Goal: Task Accomplishment & Management: Manage account settings

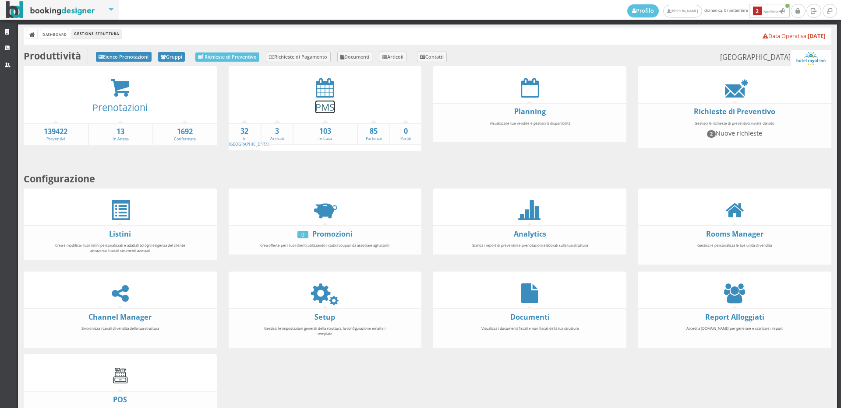
click at [323, 108] on link "PMS" at bounding box center [324, 107] width 19 height 13
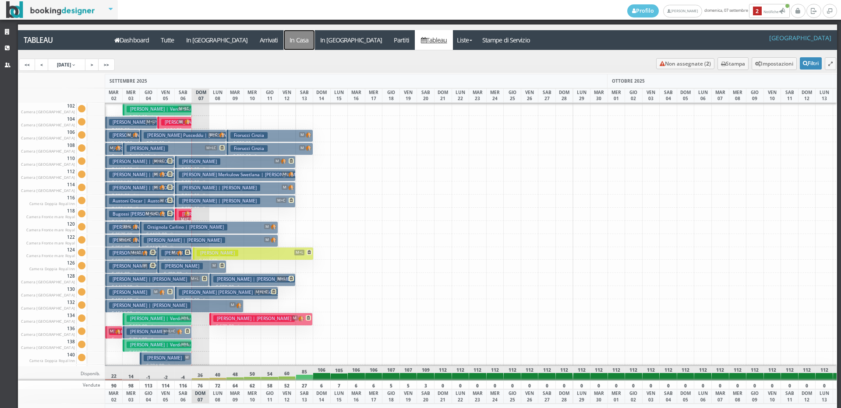
click at [284, 44] on a=pms-instay-reservations"] "In Casa" at bounding box center [299, 40] width 31 height 20
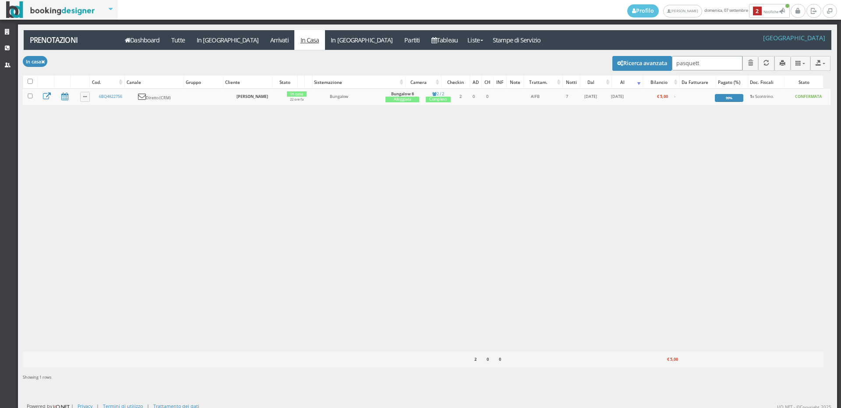
drag, startPoint x: 695, startPoint y: 62, endPoint x: 428, endPoint y: 139, distance: 277.5
click at [428, 139] on div "Modifica selezionati: Segna come "Arrivato" Segna come "Alloggiato" Segna come …" at bounding box center [426, 219] width 807 height 338
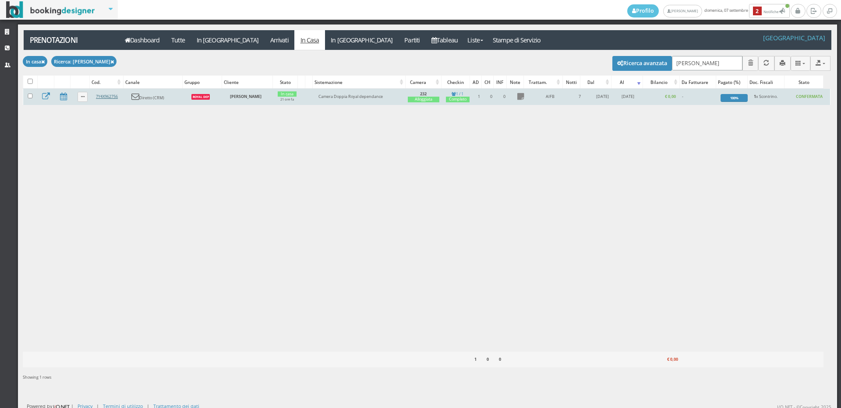
type input "rolando"
click at [100, 97] on link "7Y4X962756" at bounding box center [107, 97] width 22 height 6
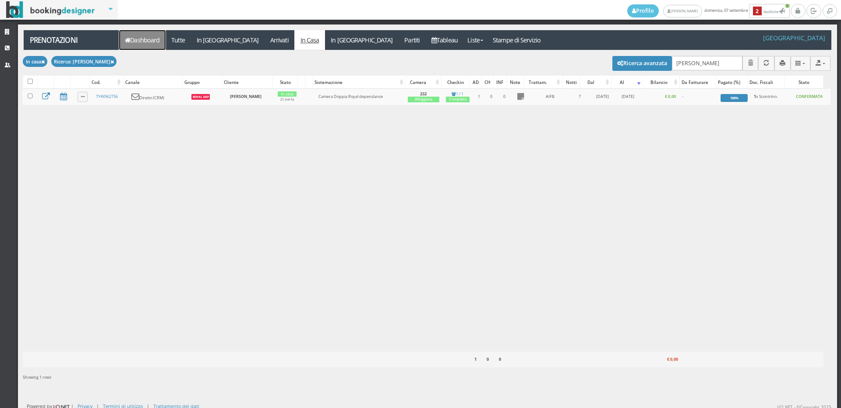
click at [147, 32] on link "Dashboard" at bounding box center [142, 40] width 46 height 20
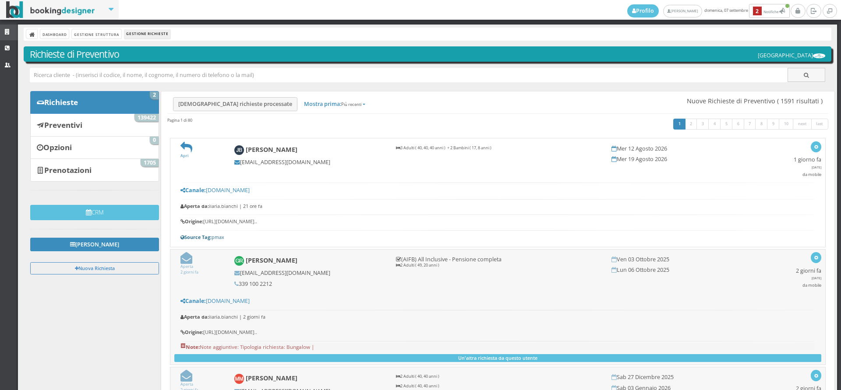
click at [11, 28] on link "Strutture" at bounding box center [9, 33] width 18 height 16
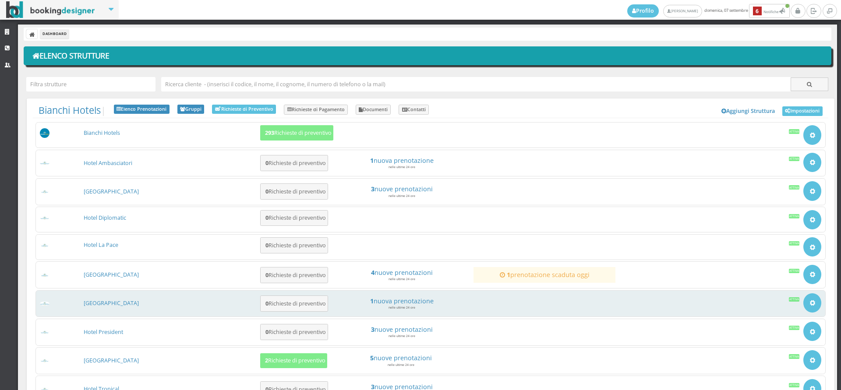
scroll to position [97, 0]
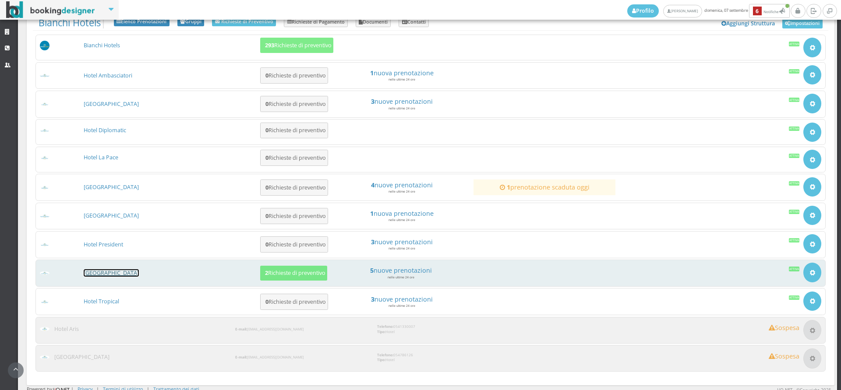
click at [110, 272] on link "[GEOGRAPHIC_DATA]" at bounding box center [111, 272] width 55 height 7
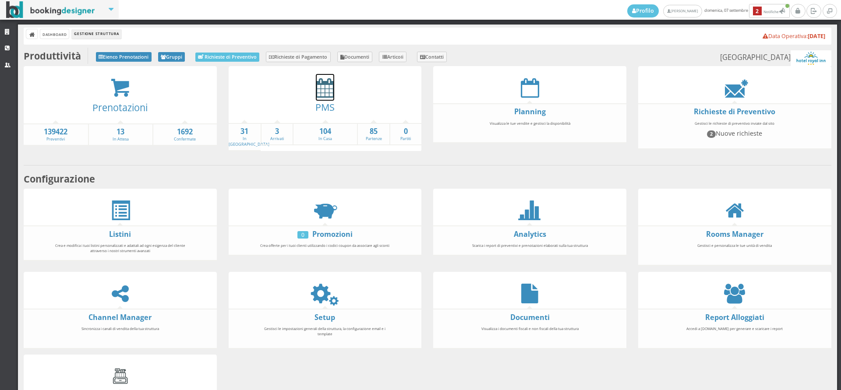
click at [329, 94] on icon at bounding box center [325, 88] width 18 height 20
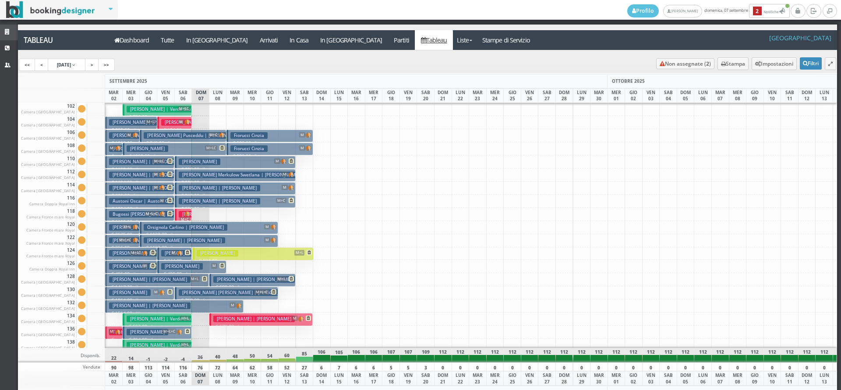
click at [0, 28] on link "Strutture" at bounding box center [9, 33] width 18 height 16
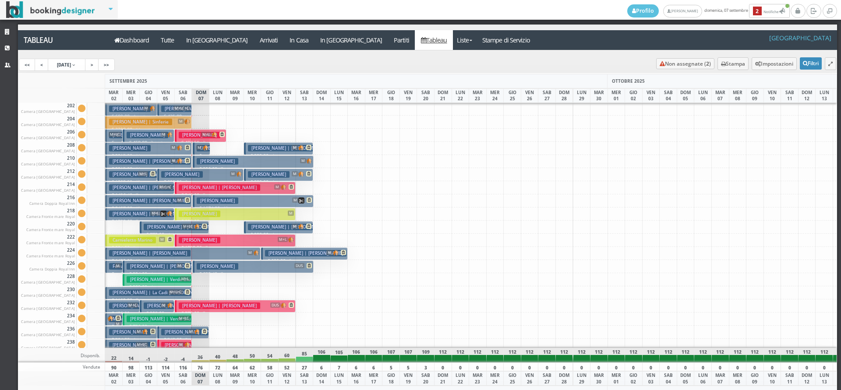
scroll to position [526, 0]
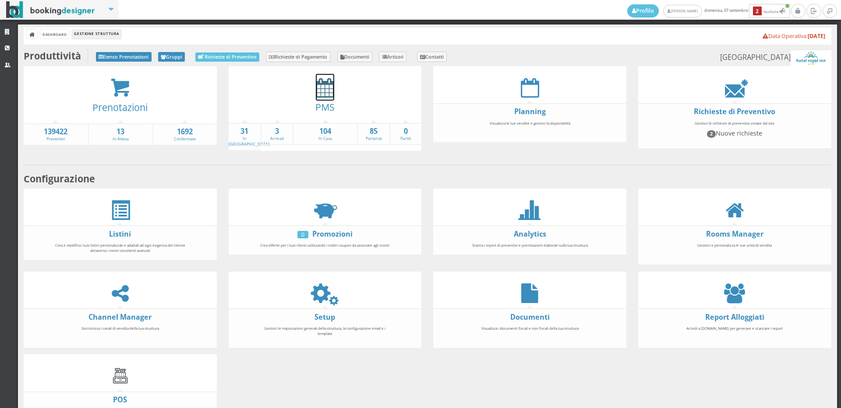
click at [316, 87] on icon at bounding box center [325, 88] width 18 height 20
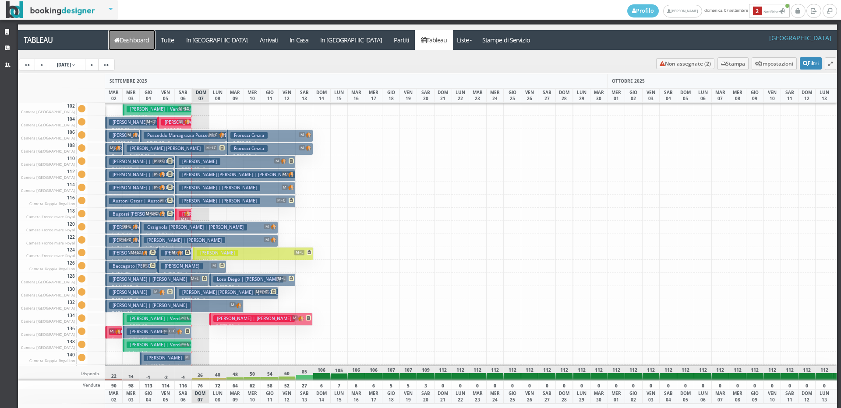
click at [155, 42] on link "Dashboard" at bounding box center [132, 40] width 46 height 20
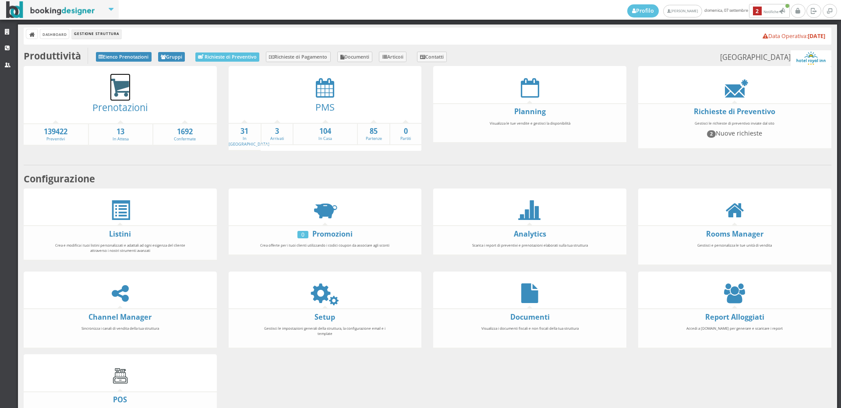
click at [117, 95] on icon at bounding box center [120, 88] width 20 height 20
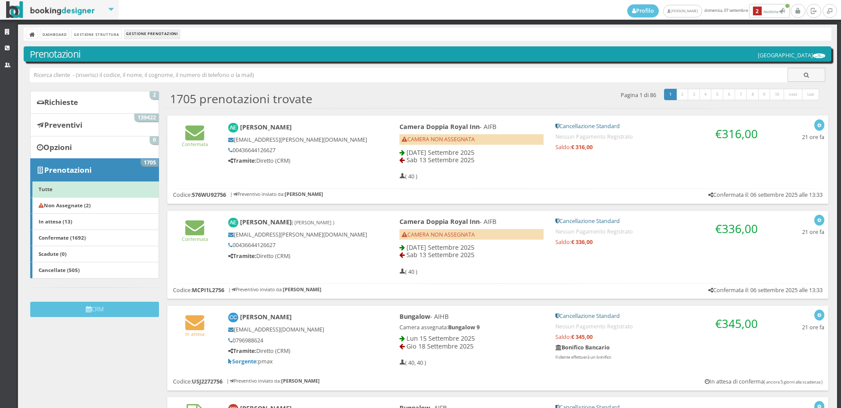
click at [113, 75] on input "text" at bounding box center [409, 75] width 758 height 14
type input "[PERSON_NAME]"
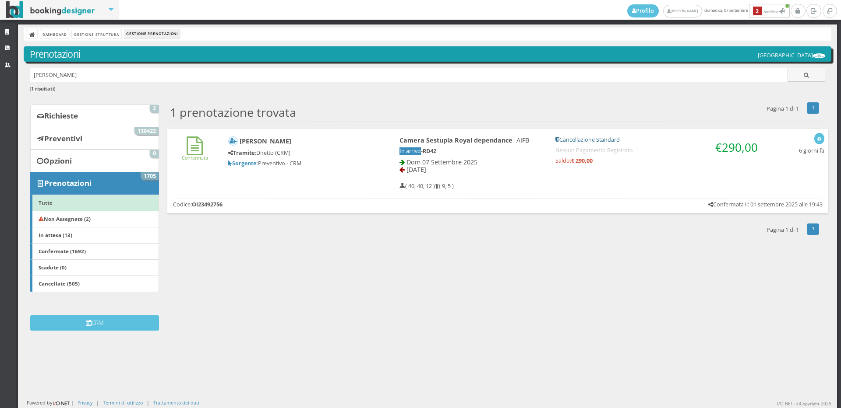
click at [183, 164] on div "Confermata" at bounding box center [194, 149] width 55 height 32
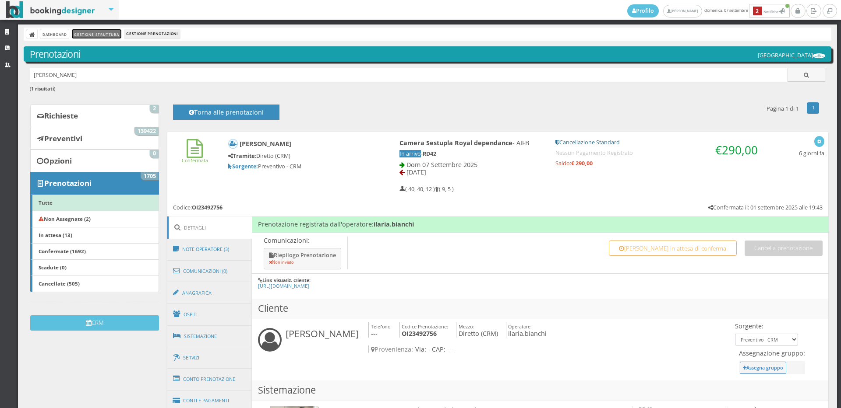
click at [100, 35] on link "Gestione Struttura" at bounding box center [96, 33] width 49 height 9
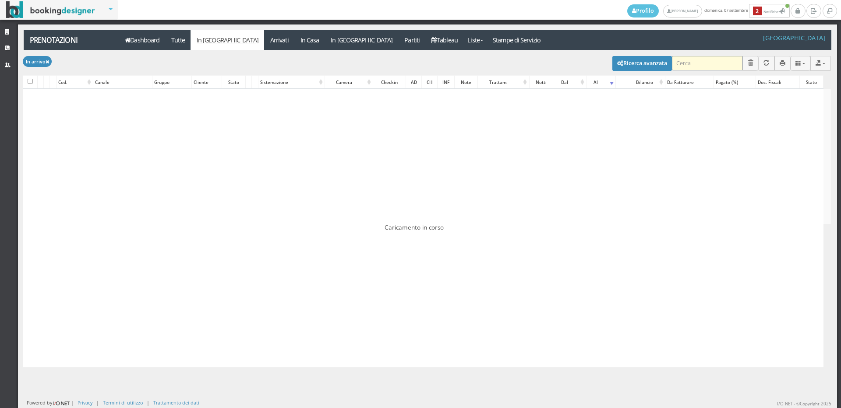
click at [704, 67] on input "search" at bounding box center [707, 63] width 70 height 14
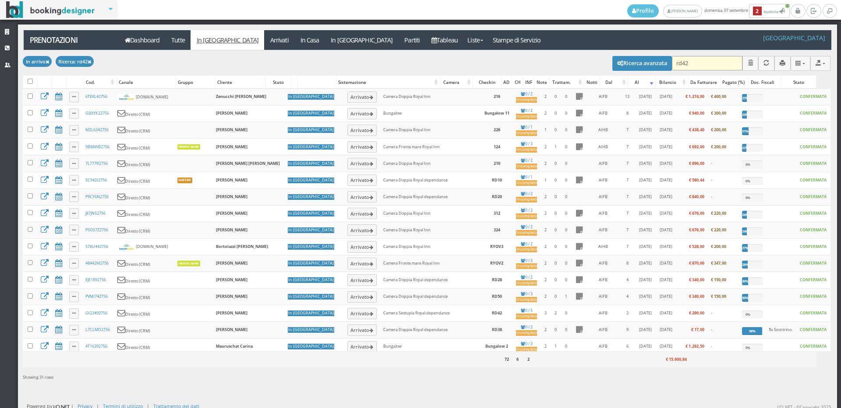
type input "rd42"
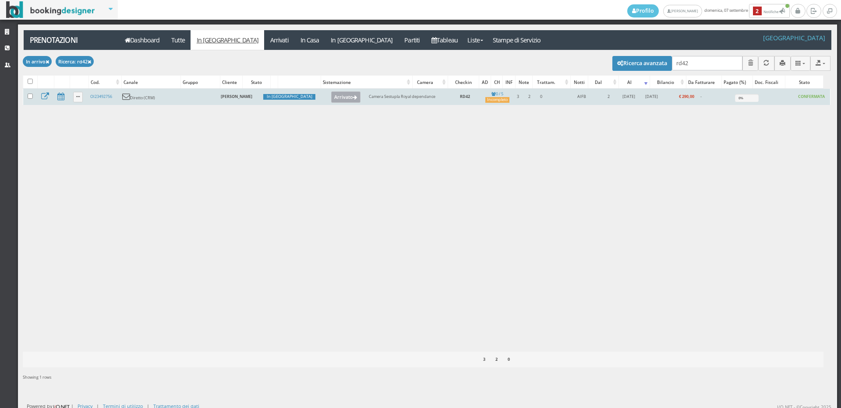
click at [331, 96] on button "Arrivato" at bounding box center [345, 96] width 29 height 11
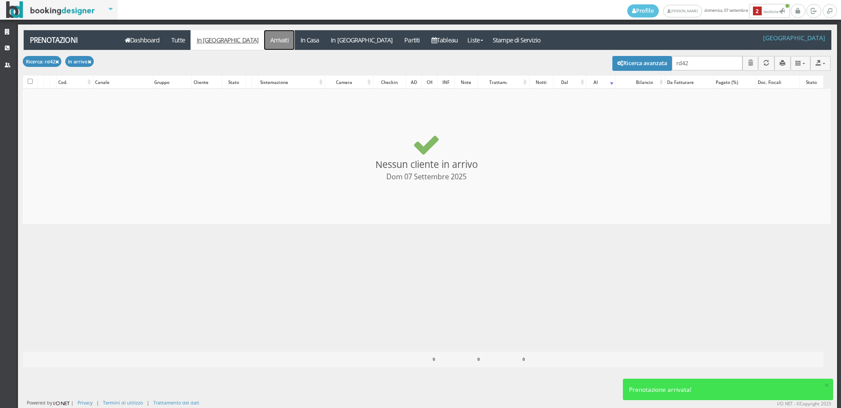
click at [264, 44] on link "Arrivati" at bounding box center [279, 40] width 30 height 20
checkbox input "false"
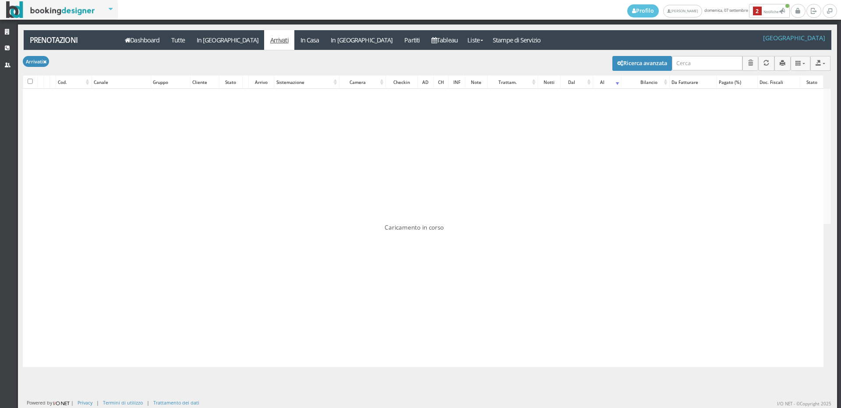
type input "rd42"
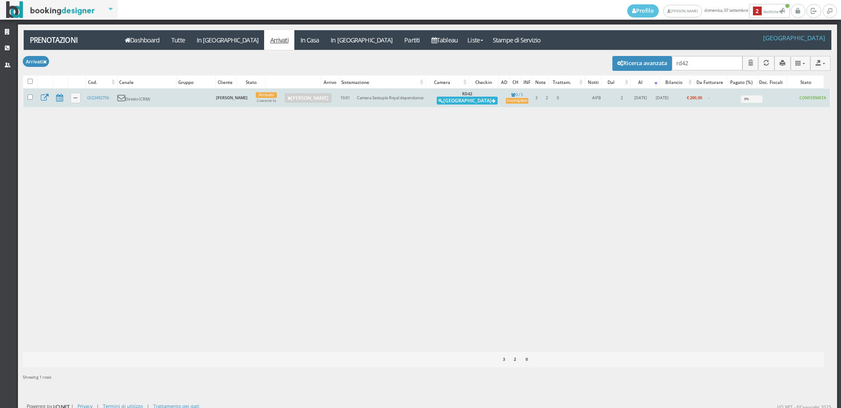
drag, startPoint x: 444, startPoint y: 99, endPoint x: 440, endPoint y: 95, distance: 5.3
click at [444, 99] on button "[GEOGRAPHIC_DATA]" at bounding box center [466, 101] width 61 height 8
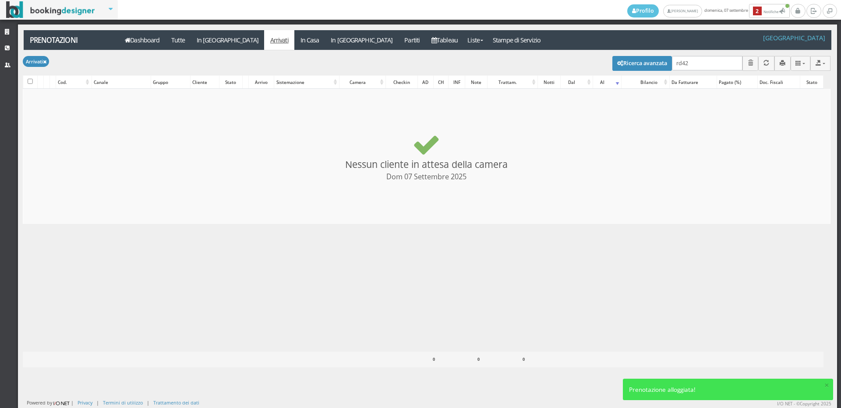
checkbox input "false"
click at [325, 38] on link "In [GEOGRAPHIC_DATA]" at bounding box center [362, 40] width 74 height 20
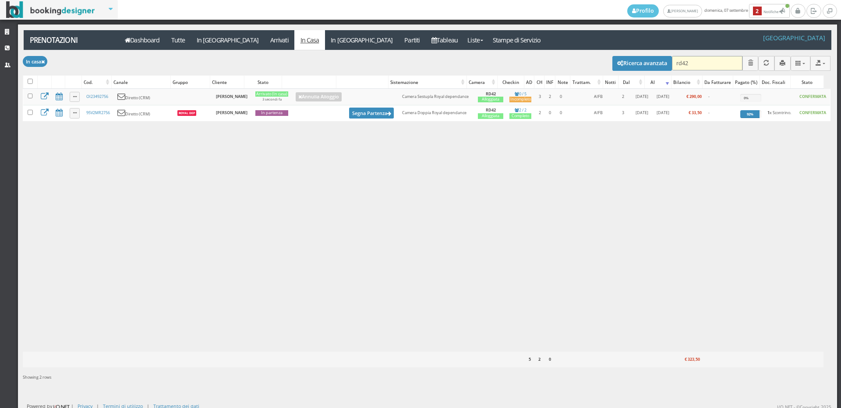
click at [717, 60] on input "rd42" at bounding box center [707, 63] width 70 height 14
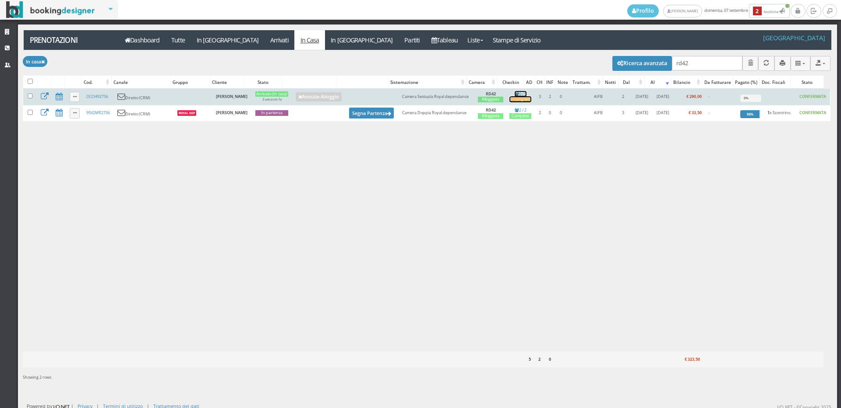
click at [515, 102] on div "Incompleto" at bounding box center [520, 100] width 22 height 6
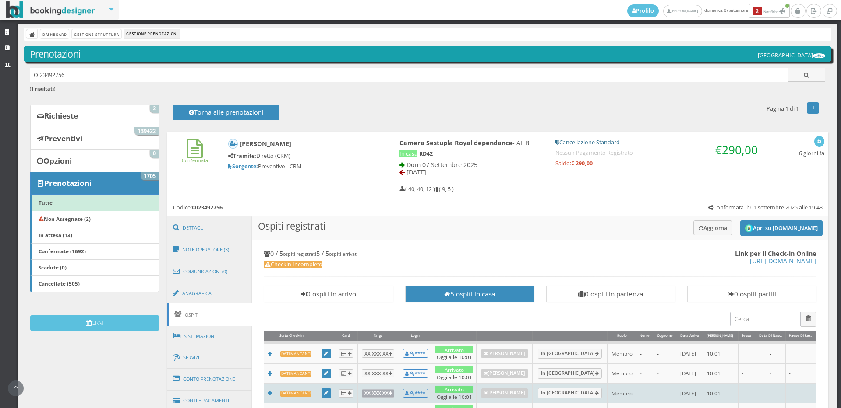
scroll to position [243, 0]
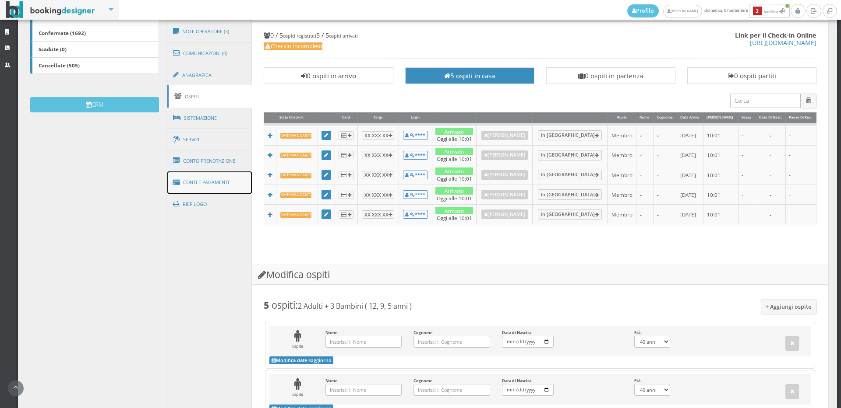
click at [204, 180] on link "Conti e Pagamenti" at bounding box center [209, 183] width 85 height 22
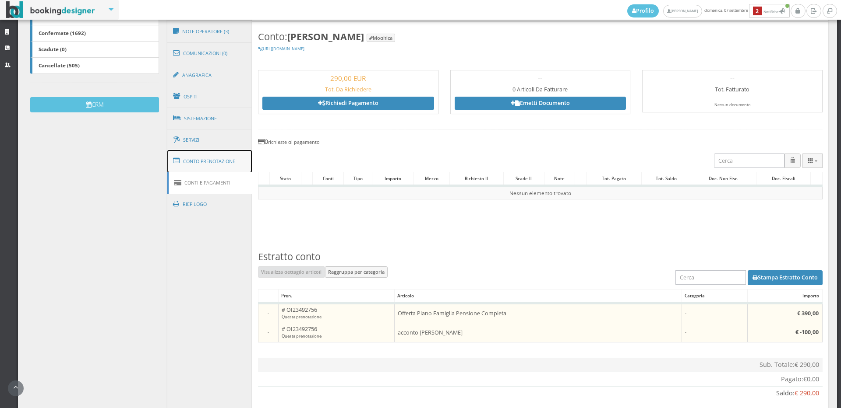
click at [209, 161] on link "Conto Prenotazione" at bounding box center [209, 161] width 85 height 23
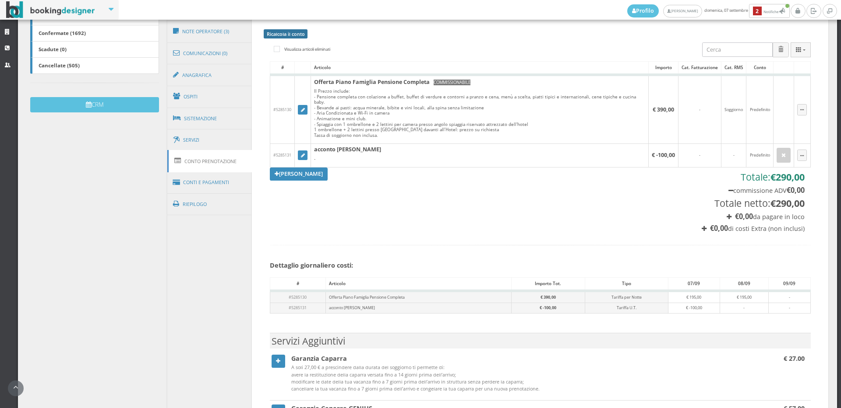
scroll to position [49, 0]
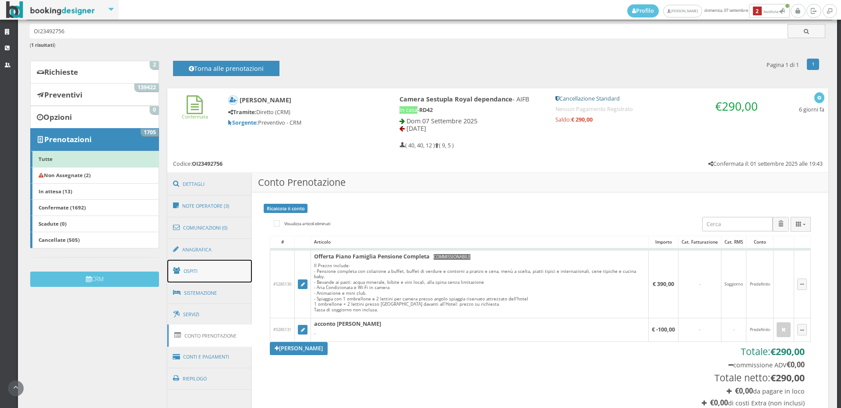
click at [219, 270] on link "Ospiti" at bounding box center [209, 271] width 85 height 23
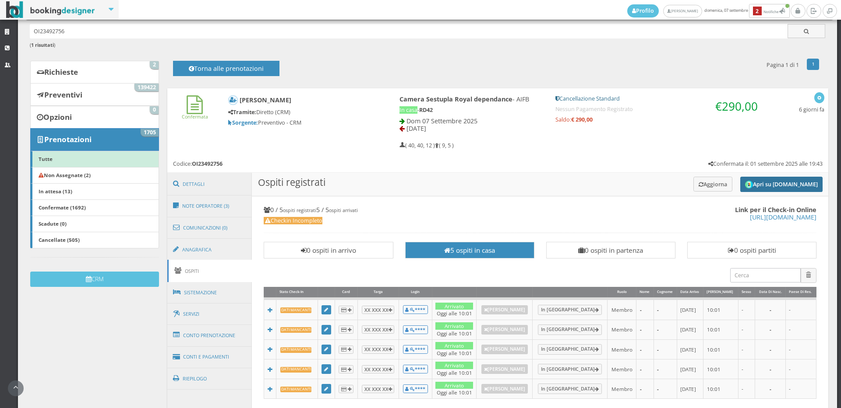
click at [777, 186] on button "Apri su [DOMAIN_NAME]" at bounding box center [781, 184] width 82 height 15
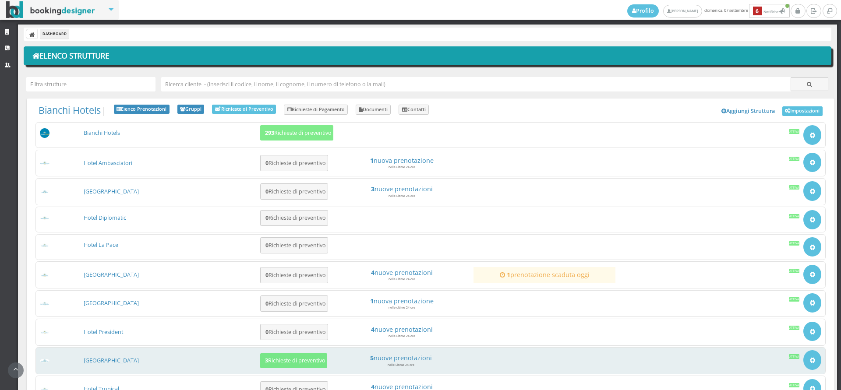
scroll to position [97, 0]
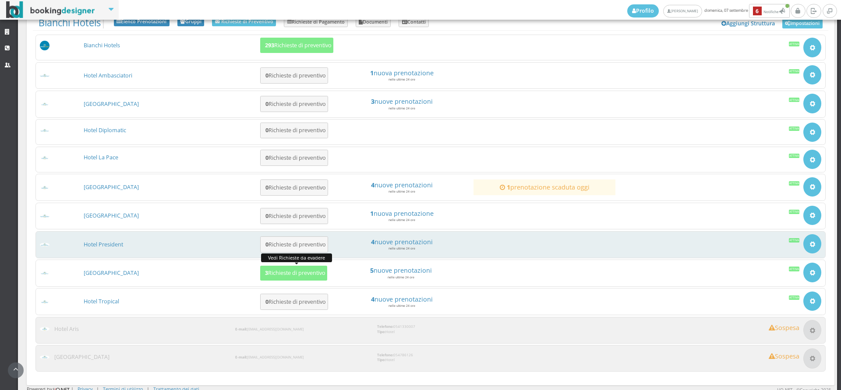
click at [284, 259] on ul "Bianchi Hotels 293 Richieste di preventivo Apri Setup e Impostazioni Attiva [GE…" at bounding box center [430, 204] width 795 height 339
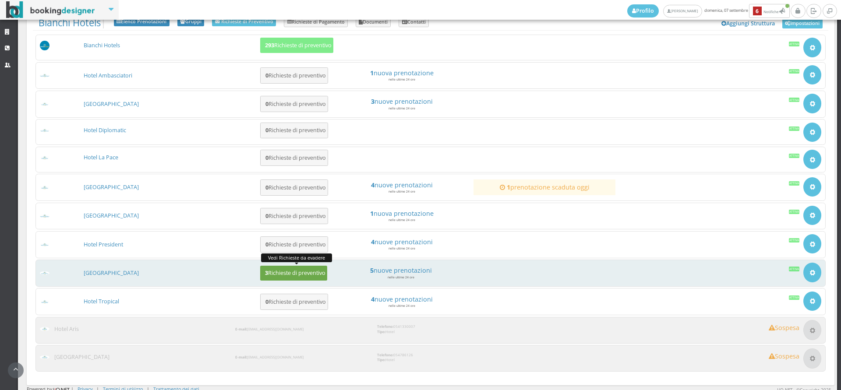
click at [288, 266] on button "3 Richieste di preventivo" at bounding box center [293, 273] width 67 height 15
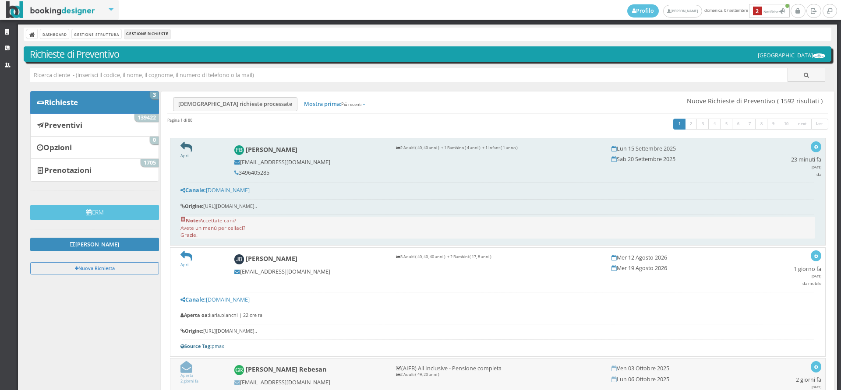
click at [180, 142] on icon at bounding box center [186, 147] width 12 height 12
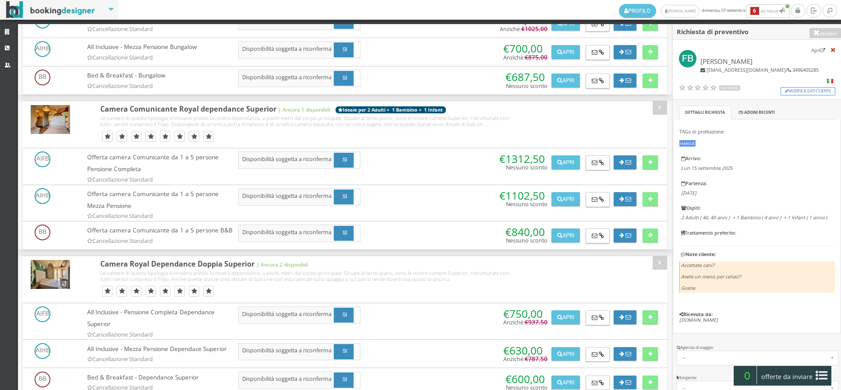
scroll to position [1111, 0]
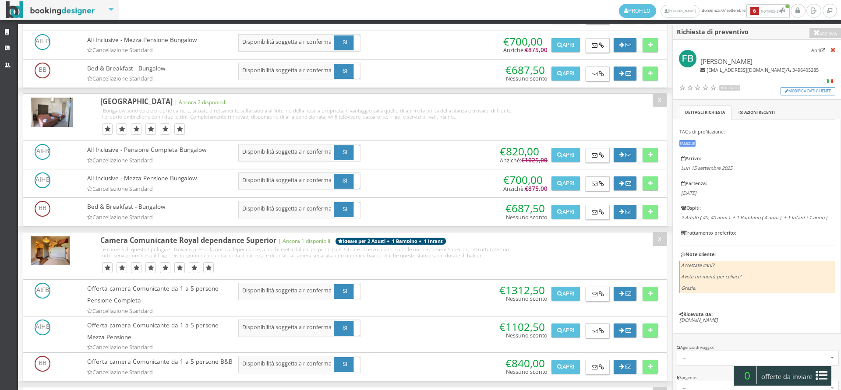
click at [560, 24] on button "Apri" at bounding box center [565, 17] width 28 height 14
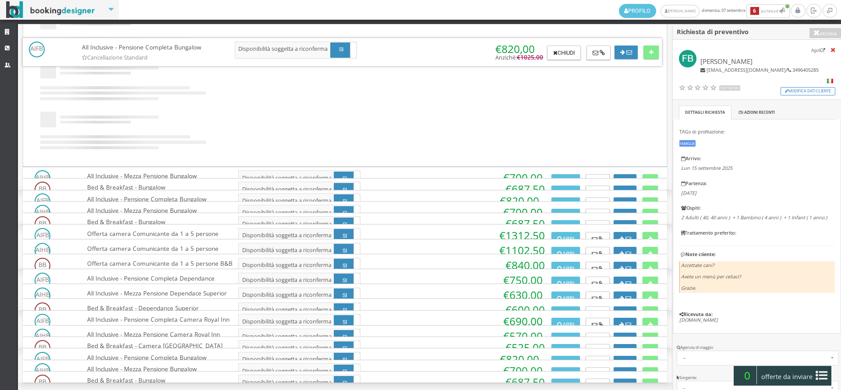
scroll to position [0, 0]
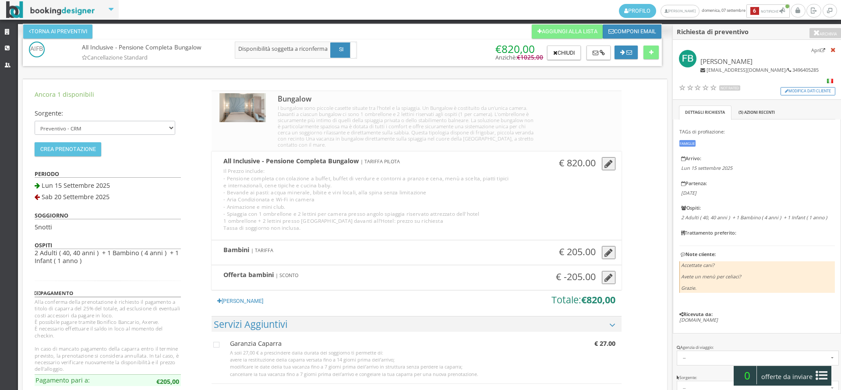
click at [611, 159] on button "button" at bounding box center [609, 163] width 14 height 13
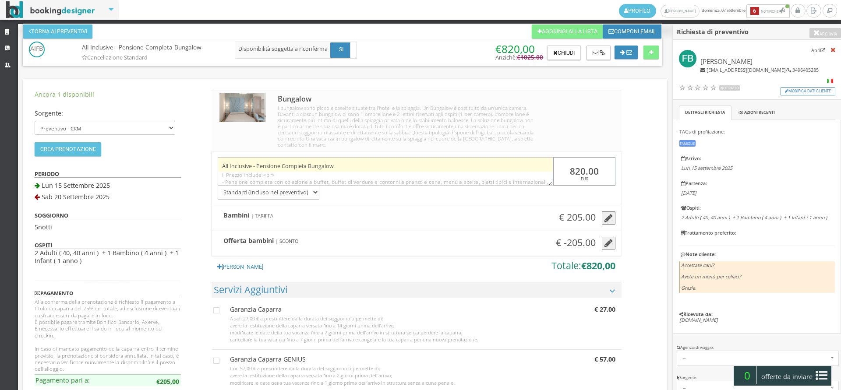
drag, startPoint x: 596, startPoint y: 170, endPoint x: 529, endPoint y: 170, distance: 67.4
click at [529, 170] on div "All Inclusive - Pensione Completa Bungalow Il Prezzo include:<br> - Pensione co…" at bounding box center [415, 175] width 409 height 48
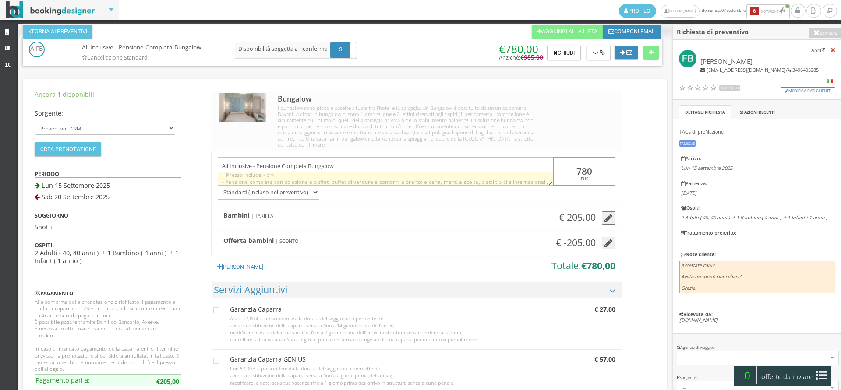
click at [540, 172] on div "All Inclusive - Pensione Completa Bungalow Il Prezzo include:<br> - Pensione co…" at bounding box center [415, 175] width 409 height 48
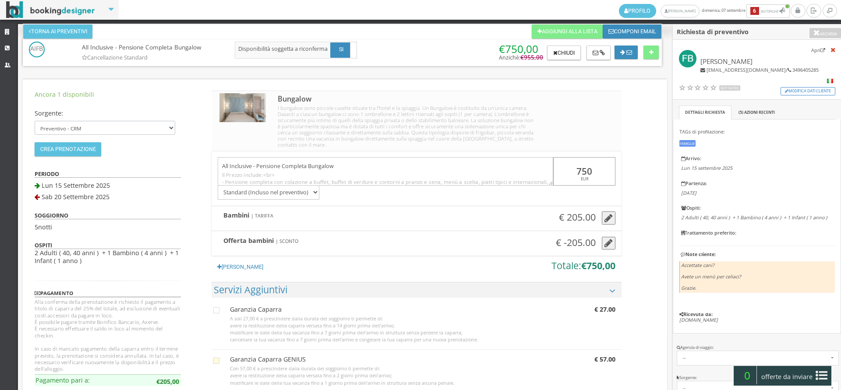
scroll to position [97, 0]
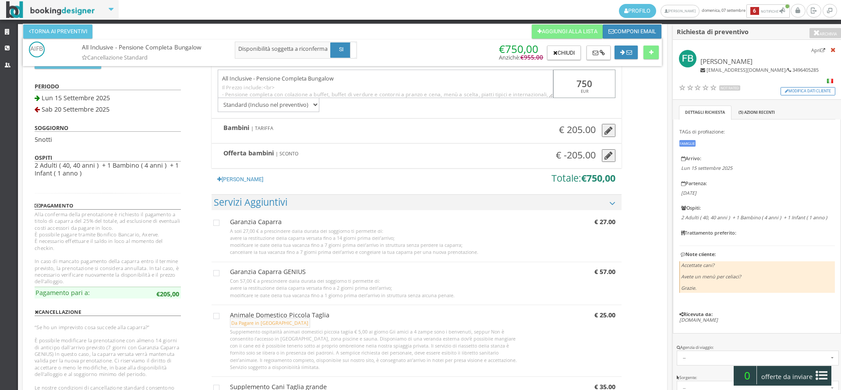
type input "750"
click at [217, 320] on section "Animale Domestico Piccola Taglia Da Pagare in [GEOGRAPHIC_DATA] Supplemento osp…" at bounding box center [415, 342] width 409 height 70
click at [218, 314] on icon at bounding box center [216, 316] width 6 height 6
checkbox input "true"
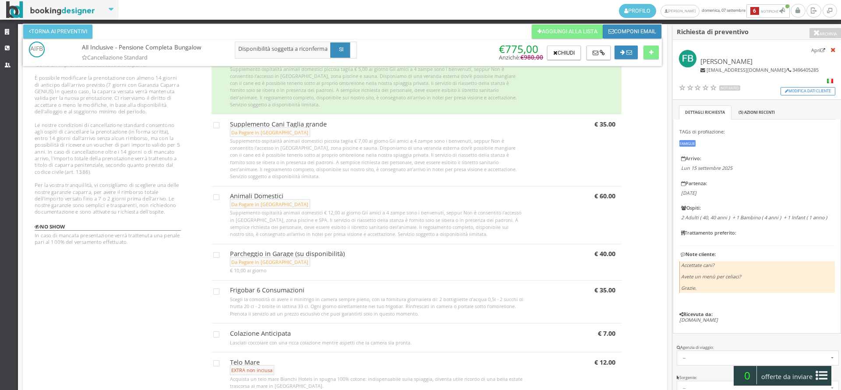
scroll to position [573, 0]
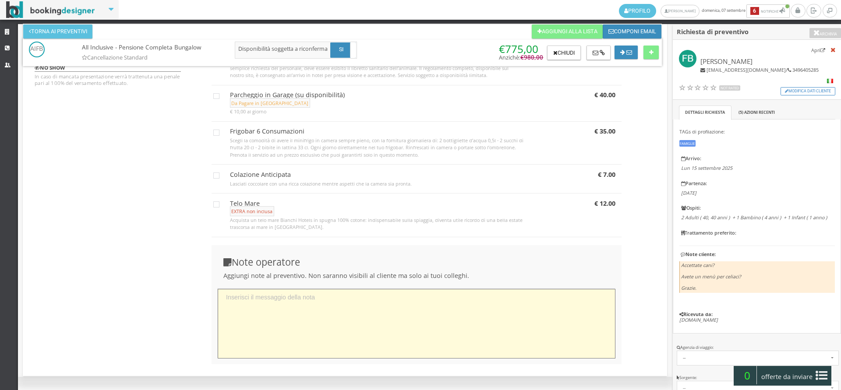
click at [304, 338] on textarea at bounding box center [417, 324] width 398 height 70
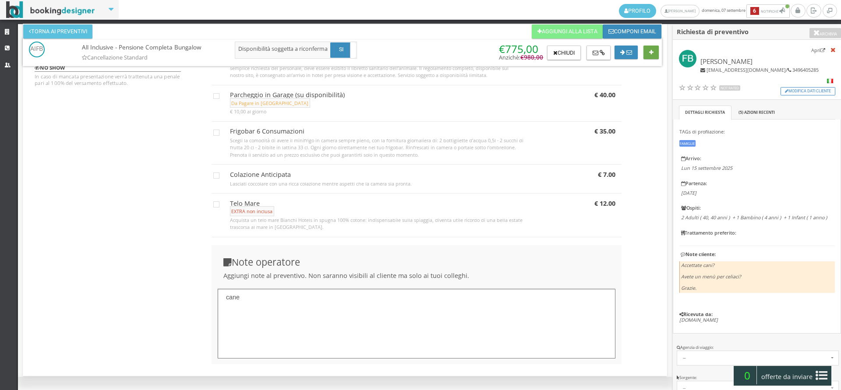
type textarea "cane"
click at [650, 57] on button at bounding box center [650, 53] width 15 height 14
click at [794, 375] on span "offerte da inviare" at bounding box center [786, 377] width 57 height 14
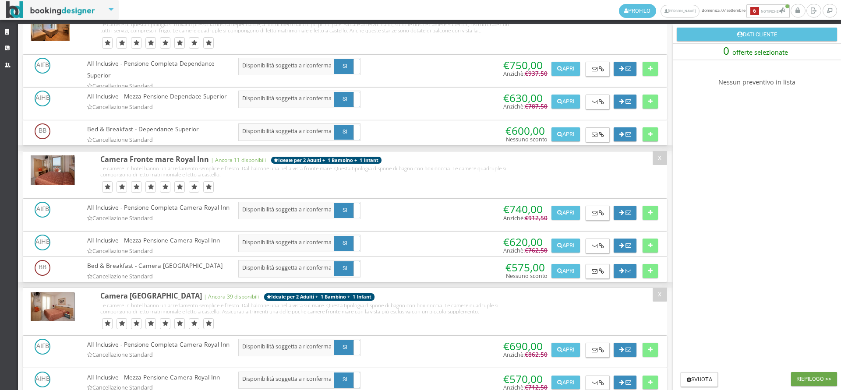
scroll to position [0, 0]
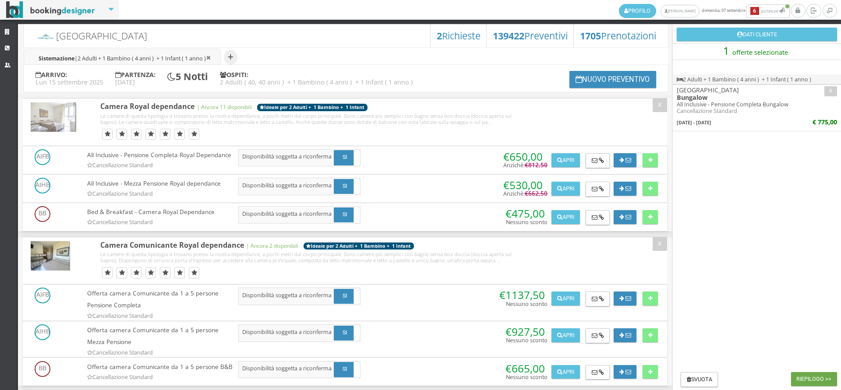
click at [817, 382] on button "Riepilogo >>" at bounding box center [814, 379] width 46 height 14
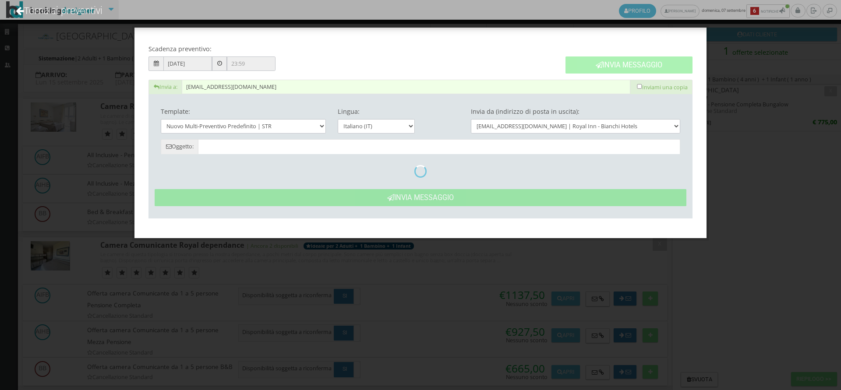
type input "Nuovo Preventivo - Fabrizio Bartoli dal 15/09/2025 al 20/09/2025"
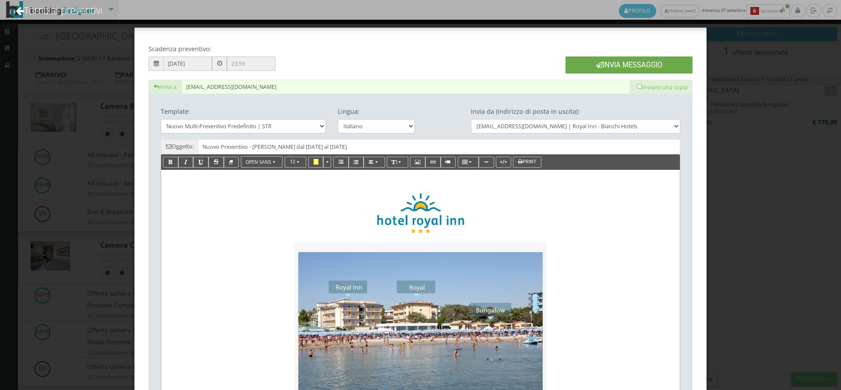
click at [651, 67] on button "Invia Messaggio" at bounding box center [628, 64] width 127 height 17
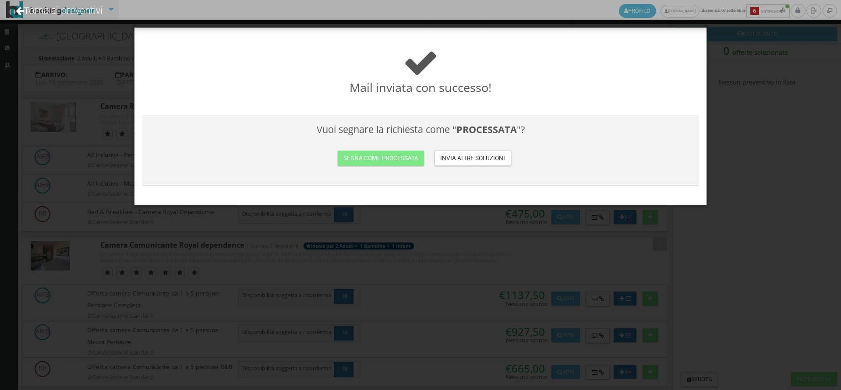
click at [315, 147] on h3 "Vuoi segnare la richiesta come " PROCESSATA "? Segna come processata Invia altr…" at bounding box center [420, 150] width 548 height 53
click at [341, 153] on button "Segna come processata" at bounding box center [381, 158] width 86 height 15
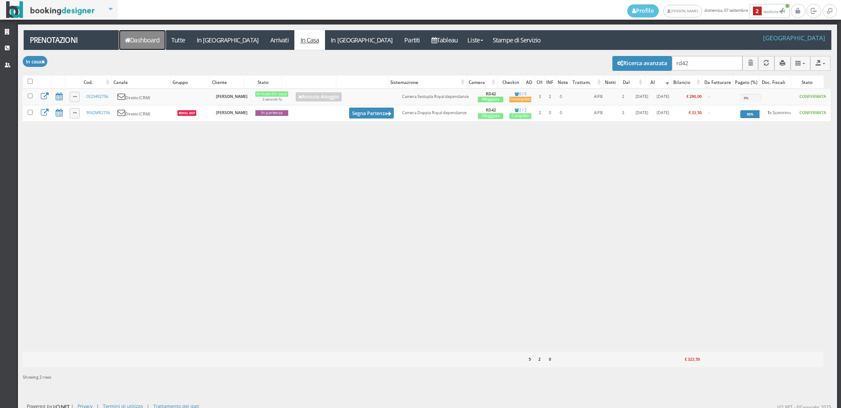
click at [144, 41] on link "Dashboard" at bounding box center [142, 40] width 46 height 20
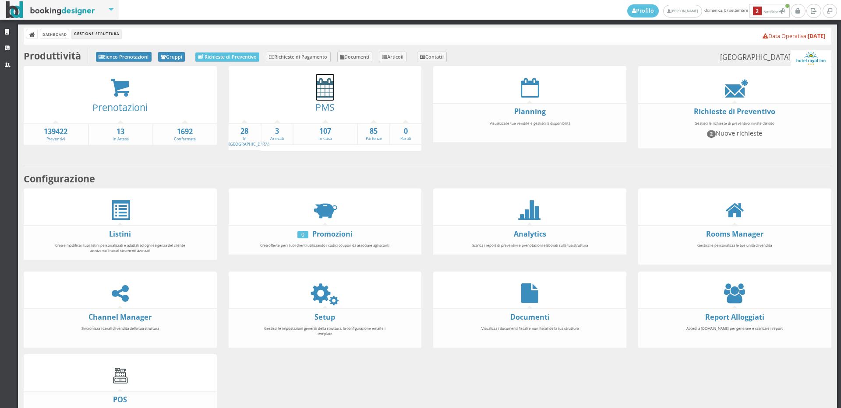
click at [320, 93] on icon at bounding box center [325, 88] width 18 height 20
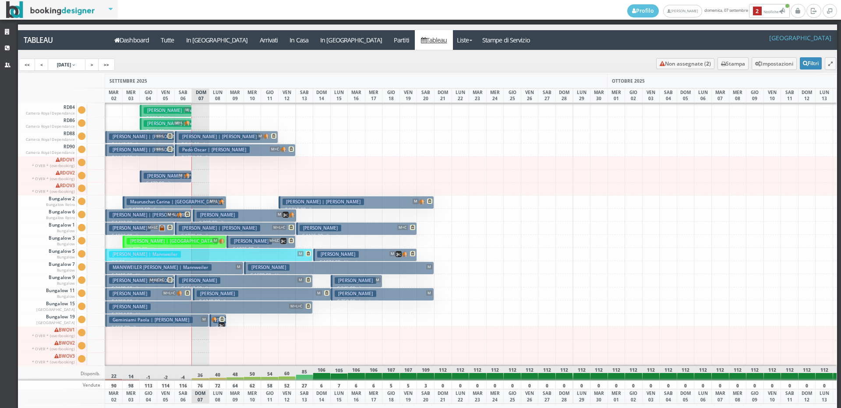
scroll to position [30, 0]
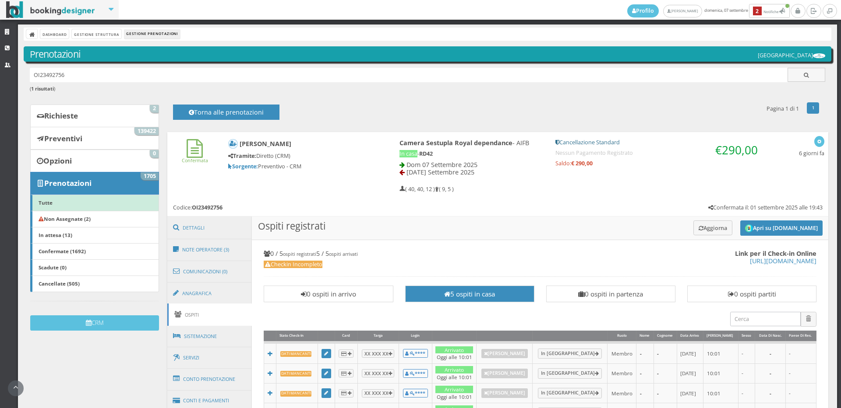
scroll to position [49, 0]
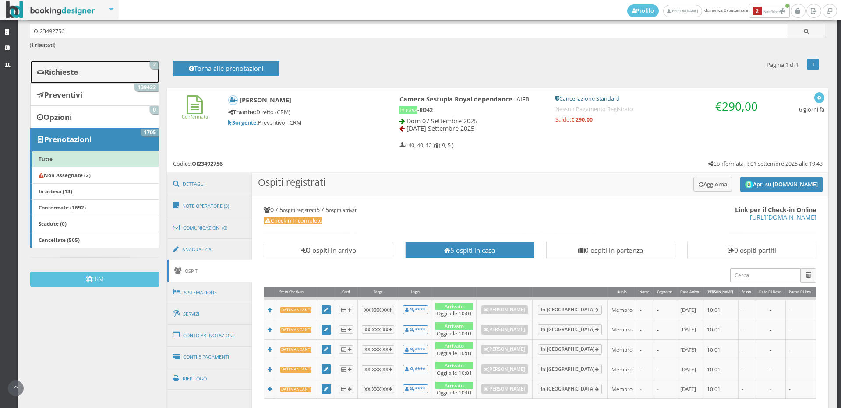
click at [128, 67] on link "Richieste 2" at bounding box center [94, 72] width 129 height 23
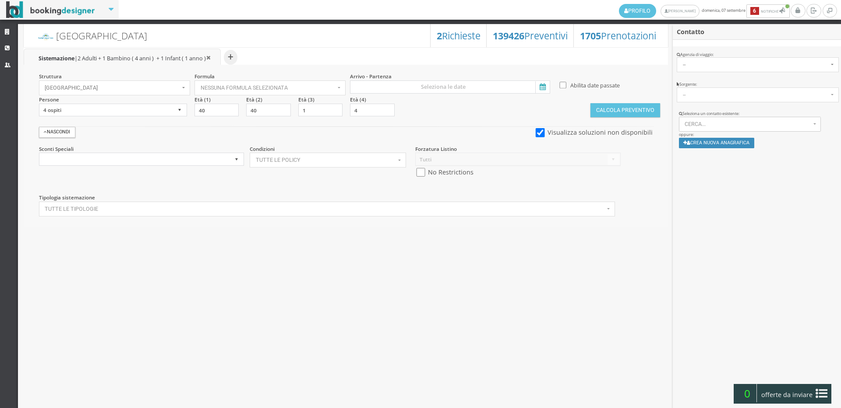
select select
click at [0, 34] on link "Strutture" at bounding box center [9, 33] width 18 height 16
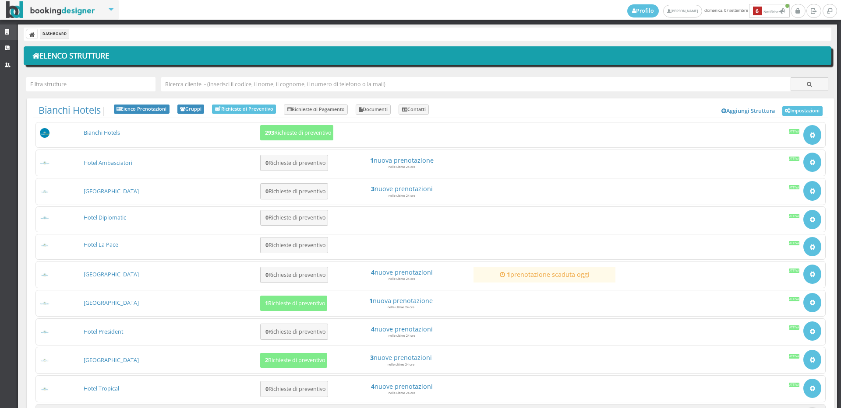
click at [3, 34] on link "Strutture" at bounding box center [9, 33] width 18 height 16
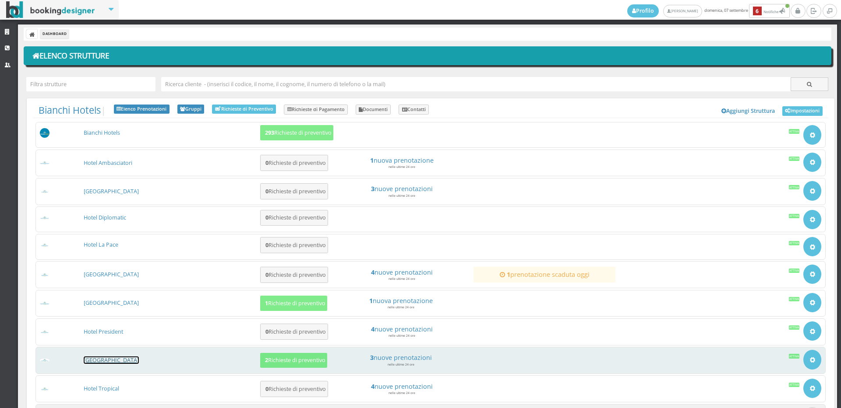
click at [101, 359] on link "[GEOGRAPHIC_DATA]" at bounding box center [111, 360] width 55 height 7
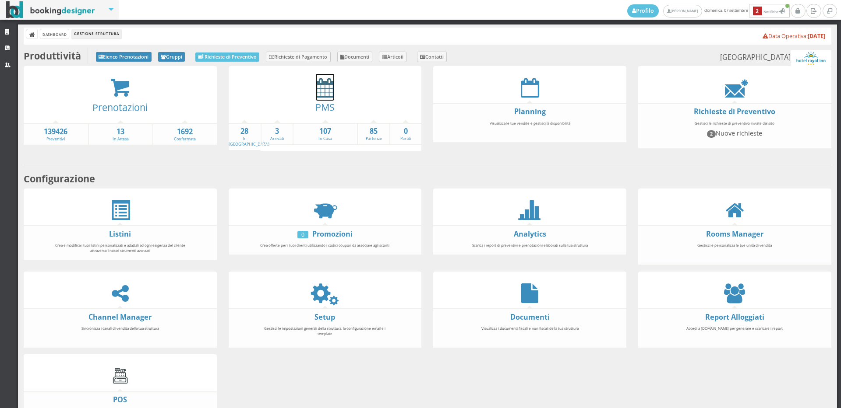
click at [318, 86] on icon at bounding box center [325, 88] width 18 height 20
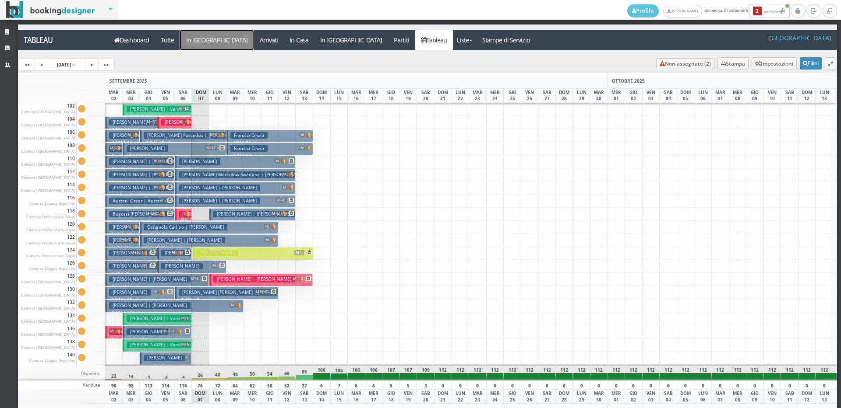
click at [208, 35] on a=pms-arrival-reservations"] "In Arrivo" at bounding box center [217, 40] width 74 height 20
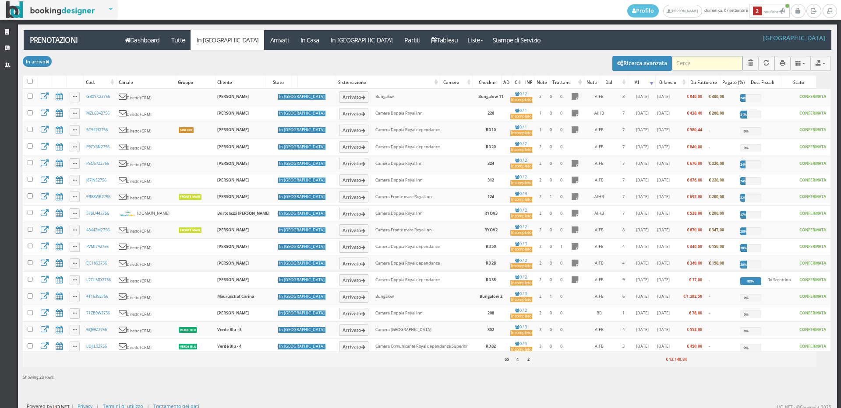
click at [676, 60] on input "search" at bounding box center [707, 63] width 70 height 14
click at [642, 62] on button "Ricerca avanzata" at bounding box center [642, 63] width 60 height 15
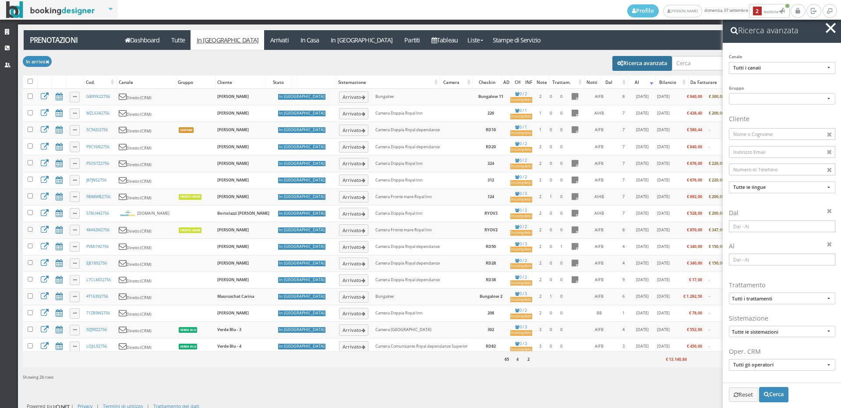
click at [753, 231] on input at bounding box center [781, 227] width 106 height 12
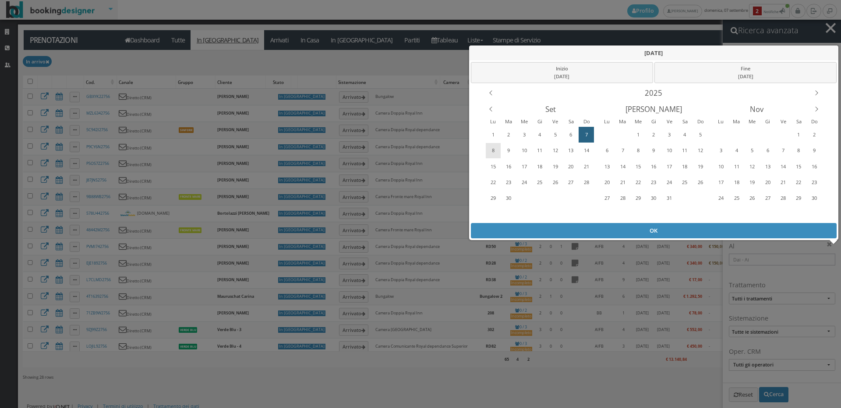
click at [492, 151] on div "8" at bounding box center [493, 151] width 14 height 14
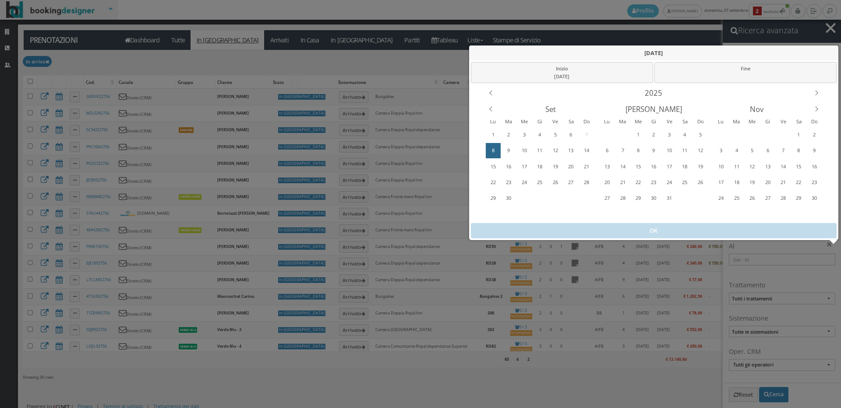
click at [492, 151] on div "8" at bounding box center [493, 151] width 14 height 14
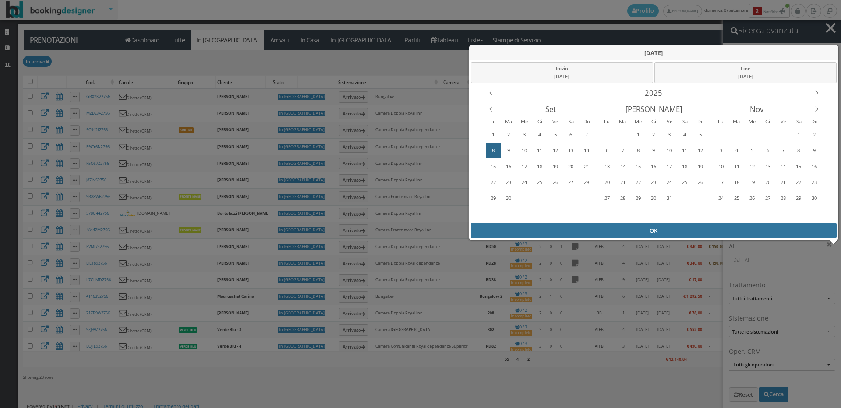
click at [753, 234] on div "OK" at bounding box center [654, 230] width 366 height 15
type input "08/09/2025 - 08/09/2025"
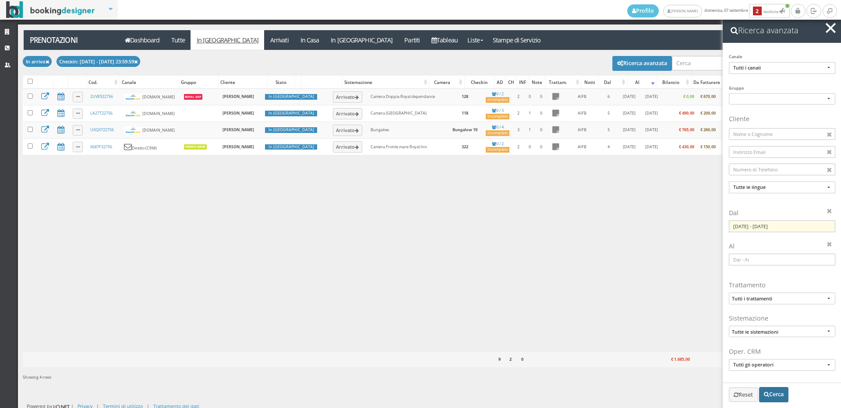
click at [776, 399] on button "Cerca" at bounding box center [773, 394] width 29 height 15
click at [829, 26] on span "button" at bounding box center [830, 28] width 10 height 10
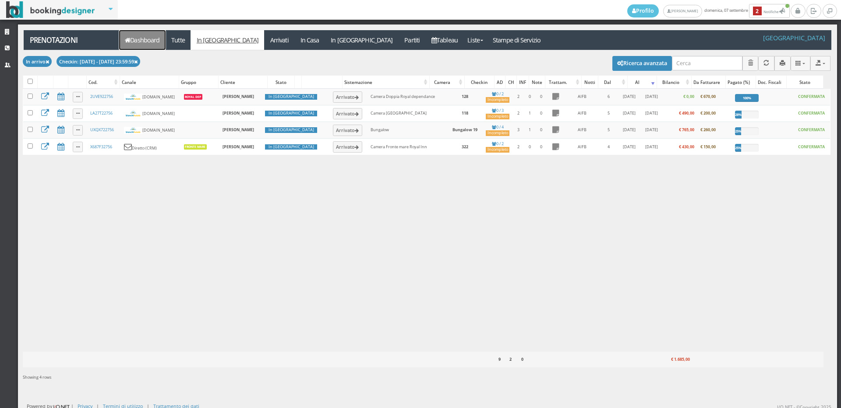
click at [149, 47] on link "Dashboard" at bounding box center [142, 40] width 46 height 20
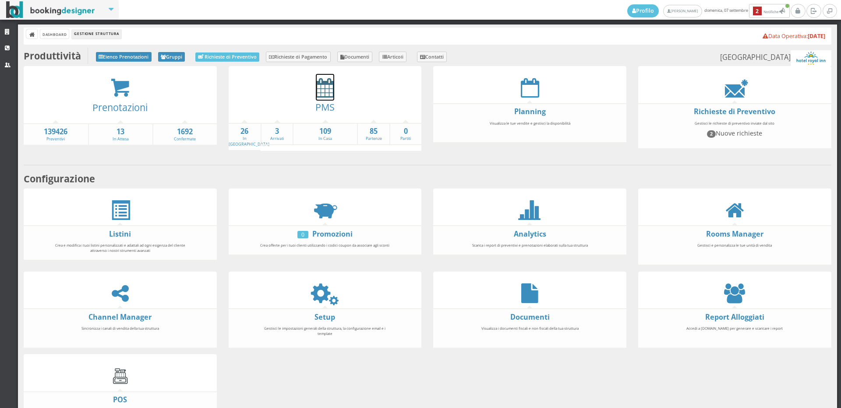
click at [317, 74] on link at bounding box center [325, 87] width 18 height 27
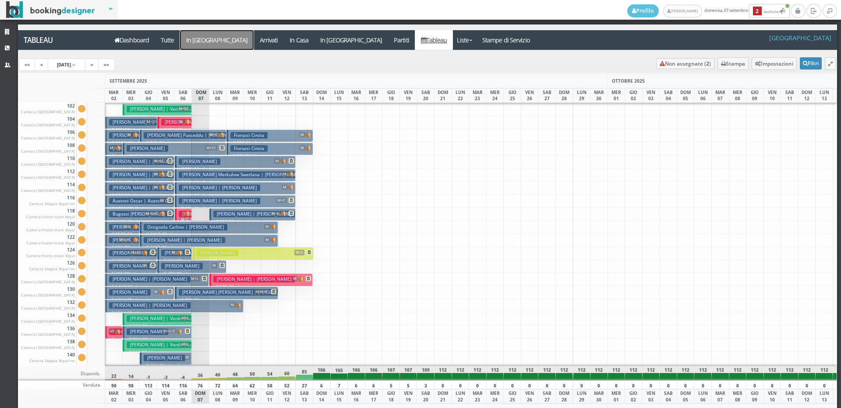
click at [196, 40] on a=pms-arrival-reservations"] "In [GEOGRAPHIC_DATA]" at bounding box center [217, 40] width 74 height 20
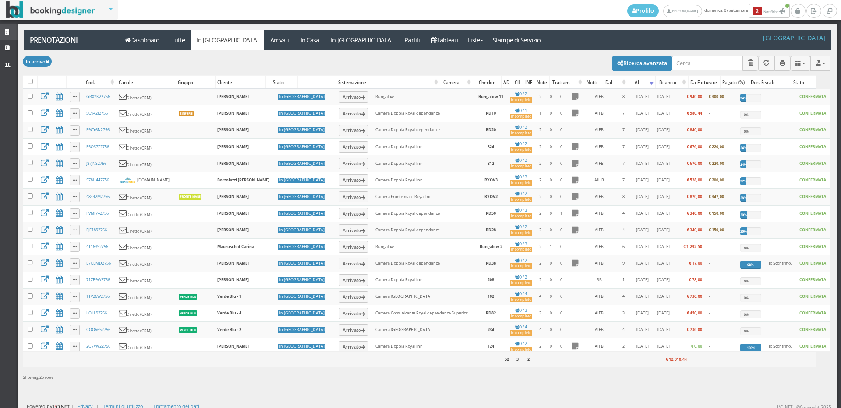
click at [5, 27] on link "Strutture" at bounding box center [9, 33] width 18 height 16
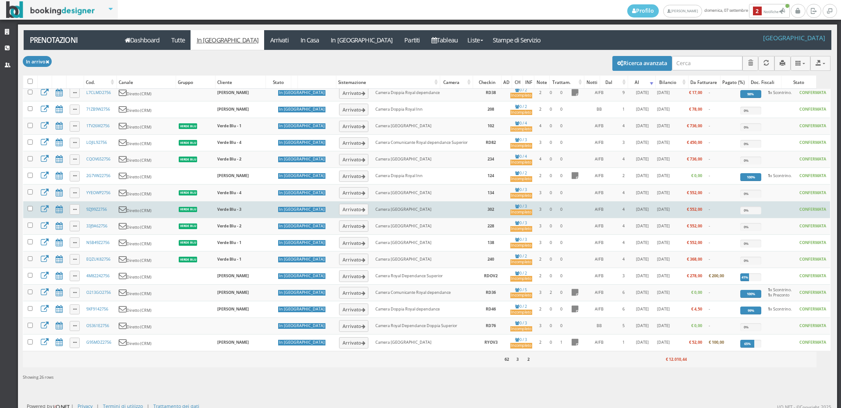
scroll to position [3, 0]
